Goal: Find specific page/section: Find specific page/section

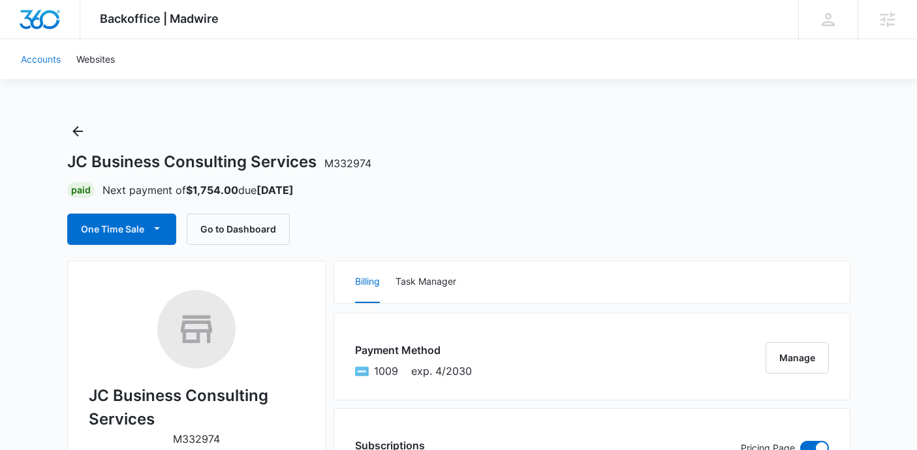
click at [40, 62] on link "Accounts" at bounding box center [40, 59] width 55 height 40
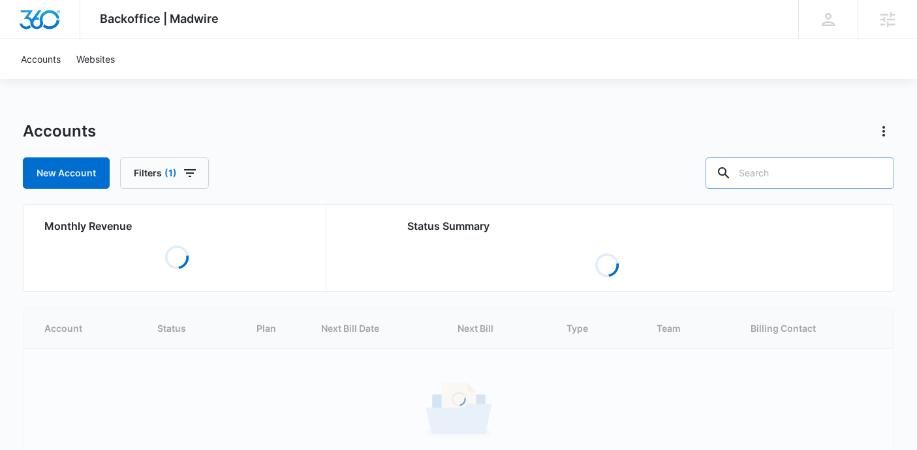
click at [814, 174] on input "text" at bounding box center [800, 172] width 189 height 31
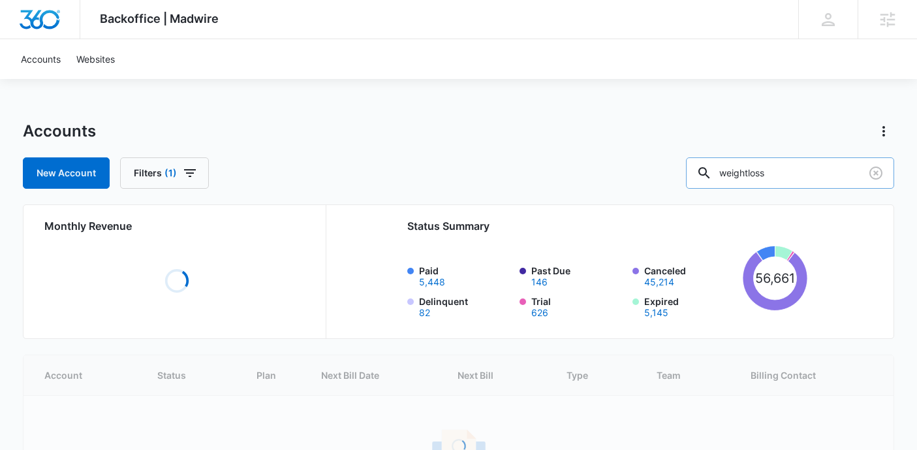
type input "weightloss"
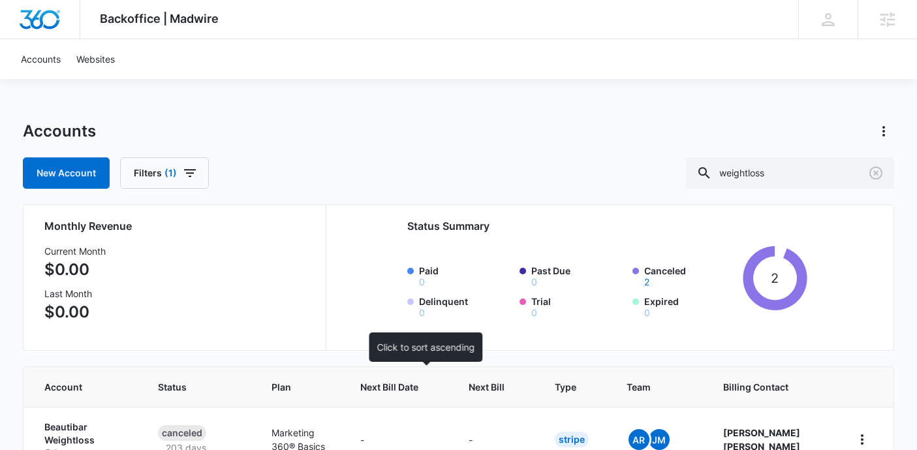
click at [418, 385] on span "Next Bill Date" at bounding box center [389, 387] width 58 height 14
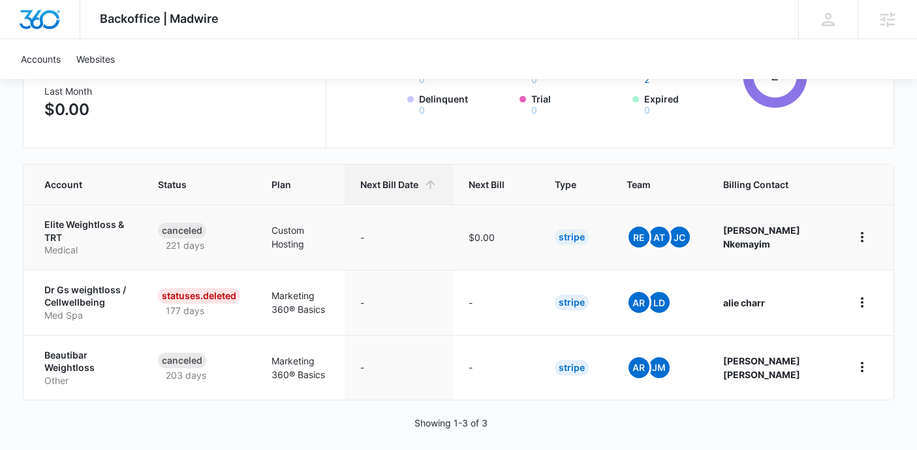
scroll to position [204, 0]
